Goal: Transaction & Acquisition: Purchase product/service

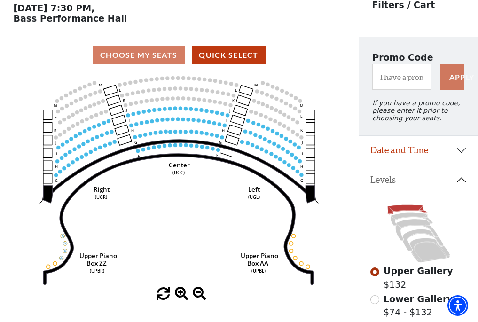
scroll to position [44, 0]
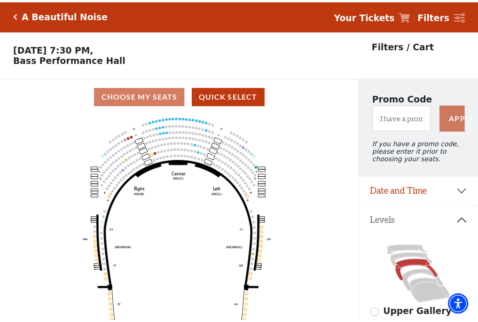
scroll to position [44, 0]
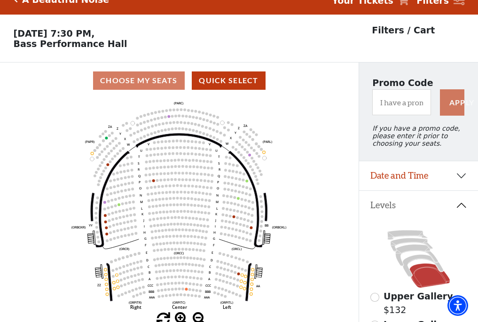
scroll to position [44, 0]
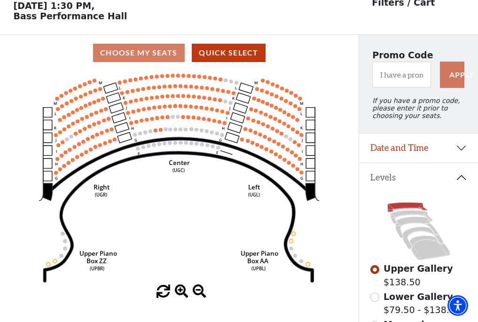
scroll to position [44, 0]
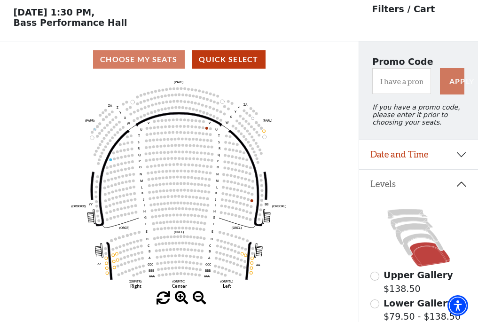
scroll to position [44, 0]
